Goal: Check status

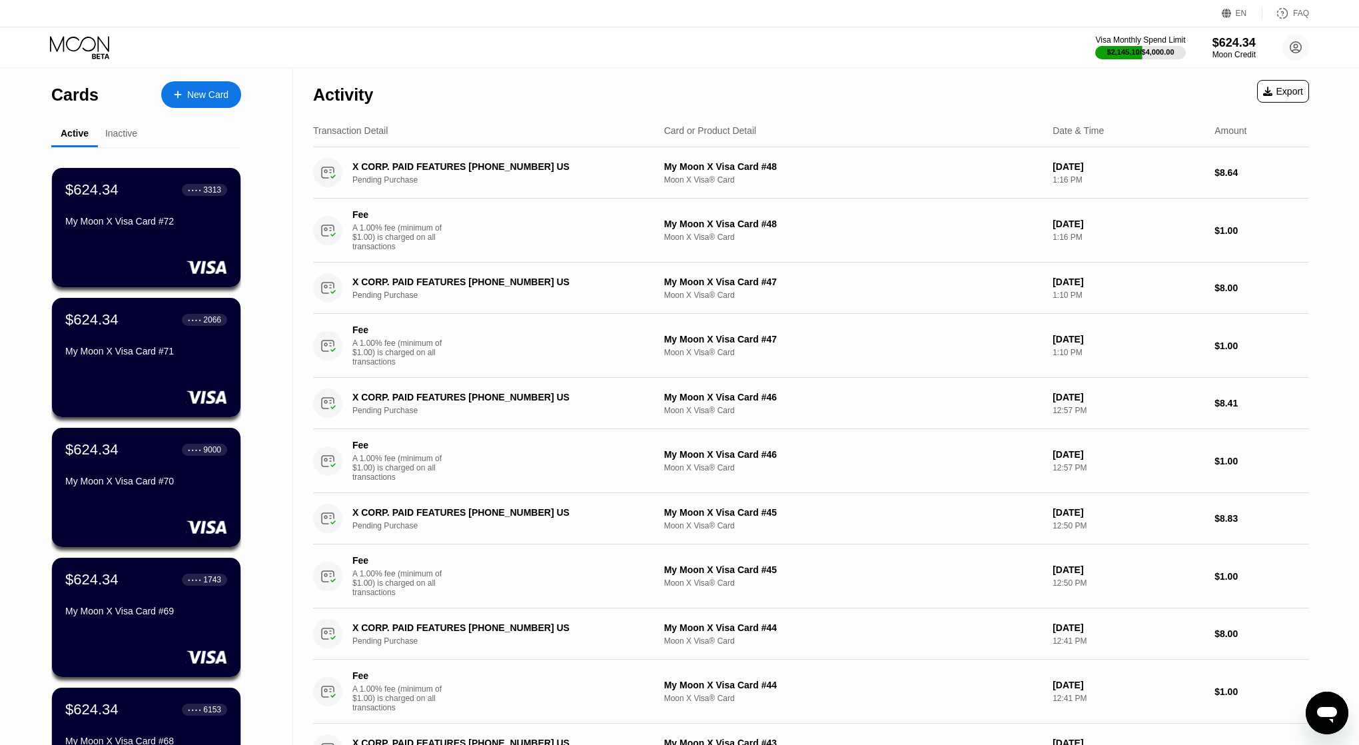
click at [639, 21] on div "EN Language Select an item Save FAQ" at bounding box center [679, 13] width 1359 height 27
click at [781, 67] on div "Visa Monthly Spend Limit $2,145.10 / $4,000.00 $624.34 Moon Credit Bilal Kamoon…" at bounding box center [679, 47] width 1359 height 40
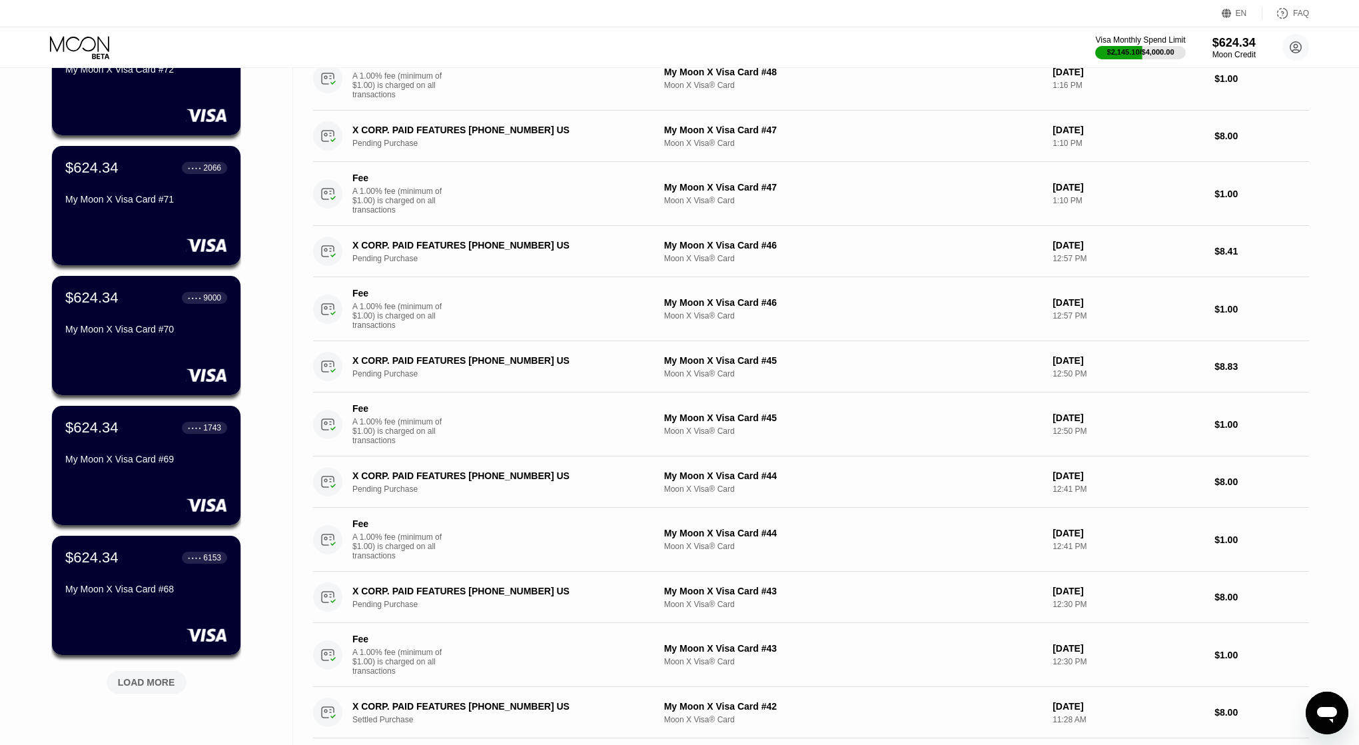
scroll to position [346, 0]
